Goal: Information Seeking & Learning: Learn about a topic

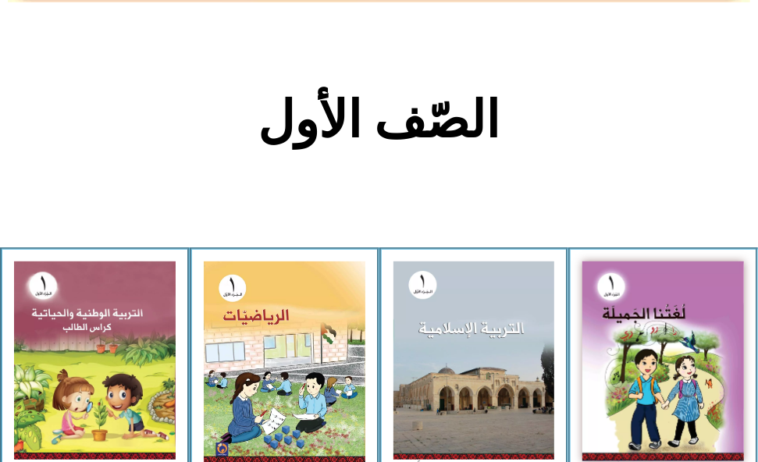
scroll to position [293, 0]
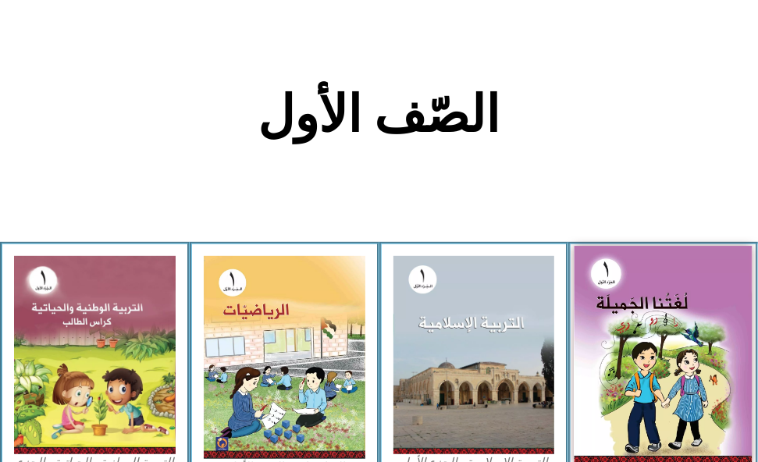
click at [722, 322] on img at bounding box center [663, 356] width 177 height 219
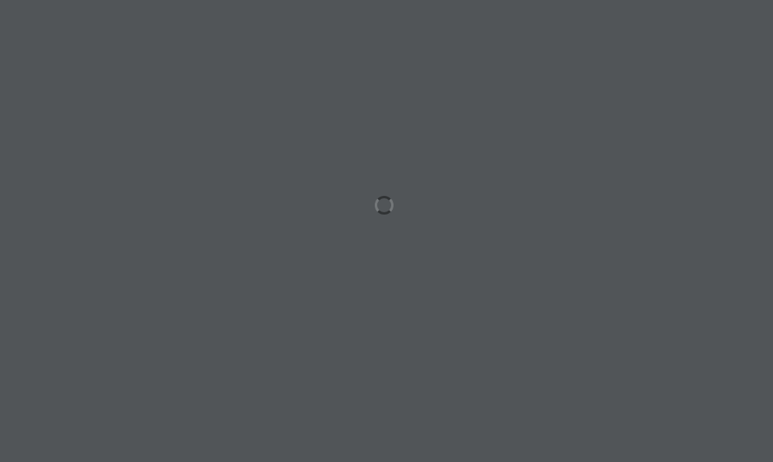
click at [344, 215] on div at bounding box center [386, 231] width 773 height 462
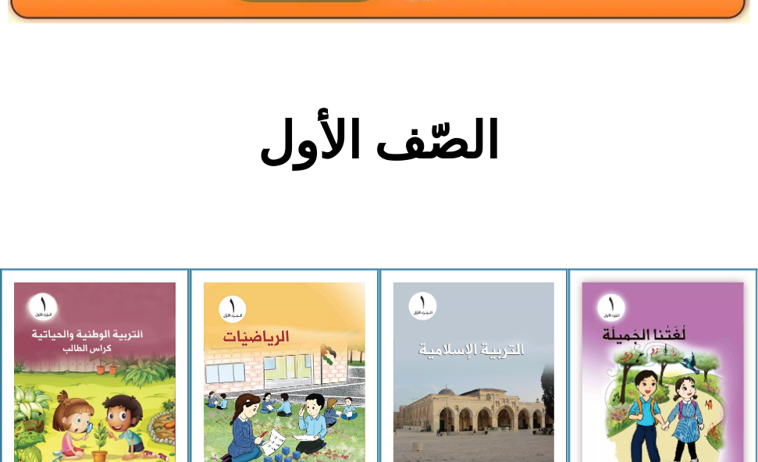
scroll to position [293, 0]
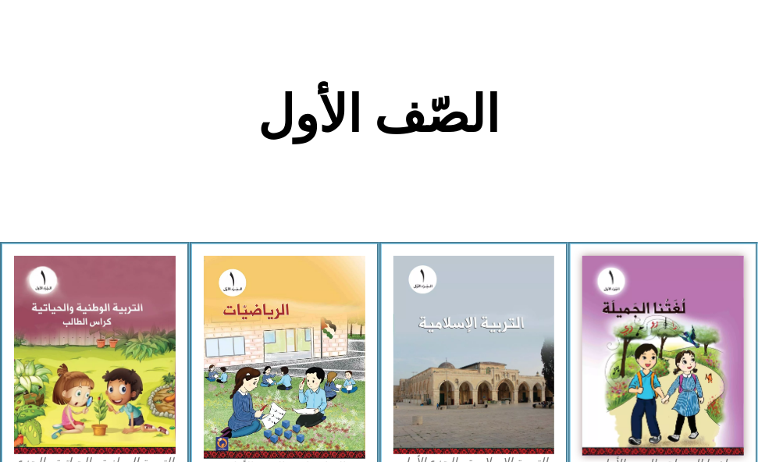
click at [623, 345] on img at bounding box center [663, 355] width 162 height 199
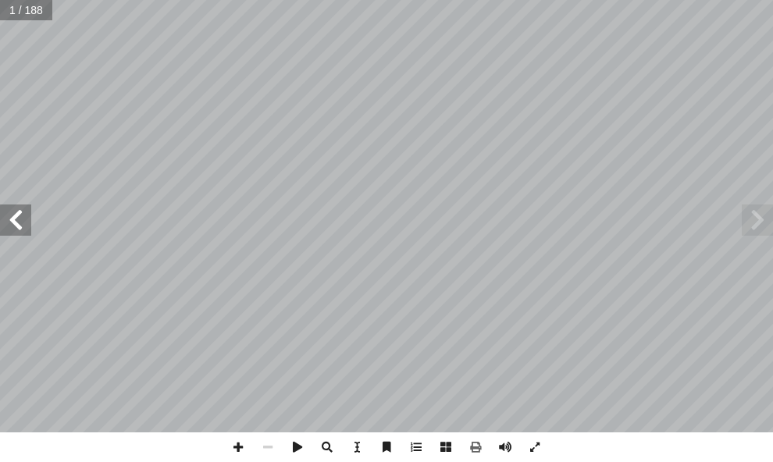
click at [18, 215] on span at bounding box center [15, 220] width 31 height 31
click at [18, 216] on span at bounding box center [15, 220] width 31 height 31
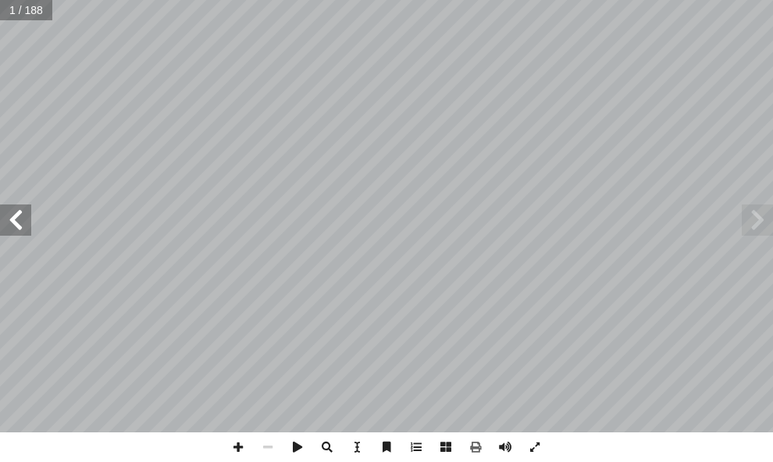
click at [18, 219] on span at bounding box center [15, 220] width 31 height 31
click at [20, 222] on span at bounding box center [15, 220] width 31 height 31
click at [20, 223] on span at bounding box center [15, 220] width 31 height 31
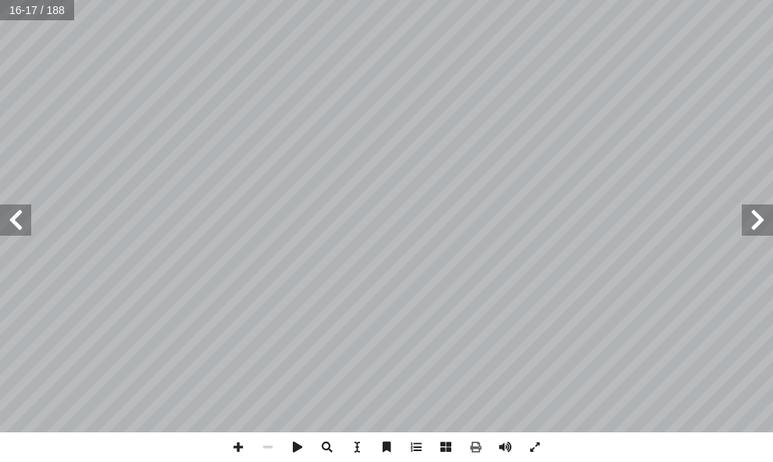
click at [20, 224] on span at bounding box center [15, 220] width 31 height 31
click at [20, 227] on span at bounding box center [15, 220] width 31 height 31
click at [24, 238] on div "ة َ ميل َ ج ْ نا ال ُ ت َ غ ُ ل ليف: أ ا ّ فريق الت ١ ُ زء ُ الج ل َّ و أ ال� ا…" at bounding box center [386, 216] width 773 height 433
click at [0, 105] on html "الصفحة الرئيسية الصف الأول الصف الثاني الصف الثالث الصف الرابع الصف الخامس الصف…" at bounding box center [386, 52] width 773 height 105
click at [20, 235] on div ": ُ ث َّ د َ ح َ ت َ ن َ ، و ُ د ِ شاه ُ ن ١٨ ١٩" at bounding box center [386, 216] width 773 height 433
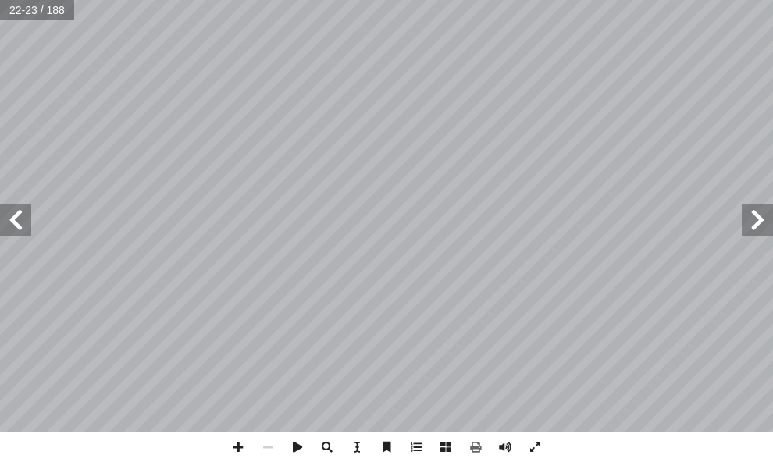
click at [16, 223] on span at bounding box center [15, 220] width 31 height 31
click at [16, 224] on span at bounding box center [15, 220] width 31 height 31
click at [235, 450] on span at bounding box center [238, 448] width 30 height 30
click at [262, 439] on div ": ٍ ميل َ ج ٍّ ط َ خ ِ ب ُ ب ُ ت ْ ك َ ن ر ر ر ر ر ر ر ر ر ر را را را را را را …" at bounding box center [386, 231] width 773 height 462
